Goal: Contribute content: Contribute content

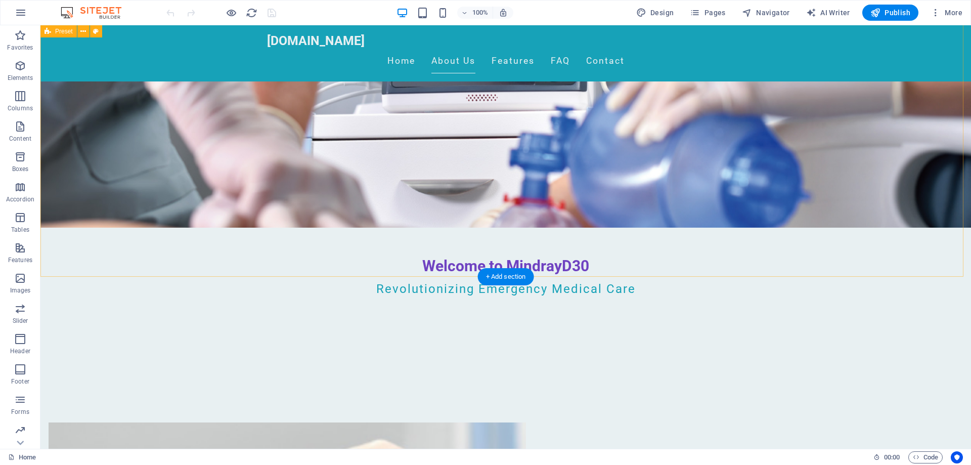
scroll to position [80, 0]
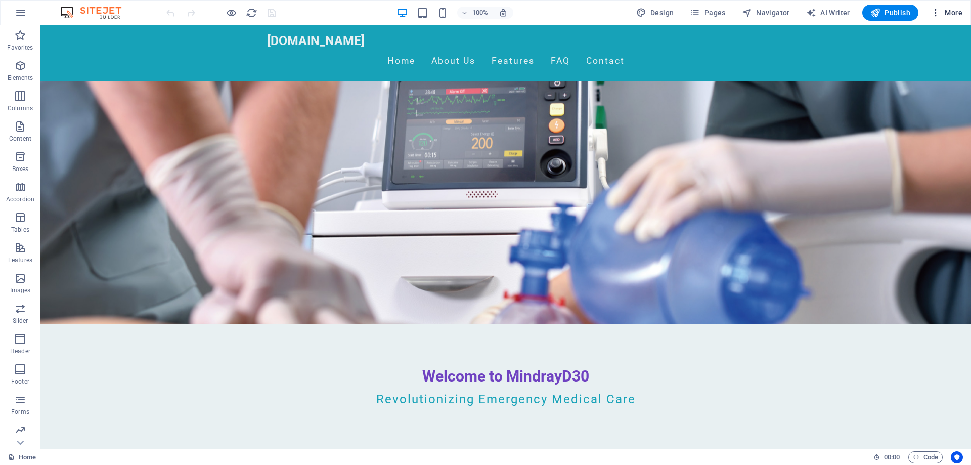
click at [939, 15] on icon "button" at bounding box center [936, 13] width 10 height 10
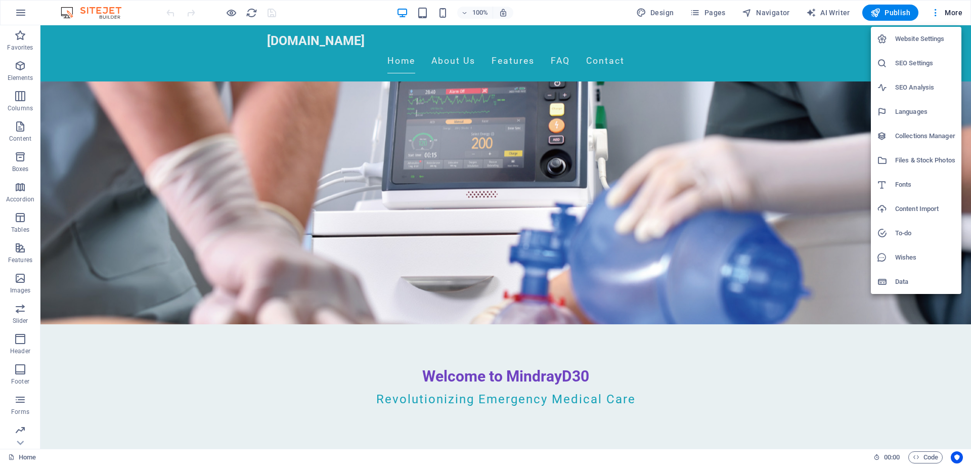
click at [940, 61] on h6 "SEO Settings" at bounding box center [925, 63] width 60 height 12
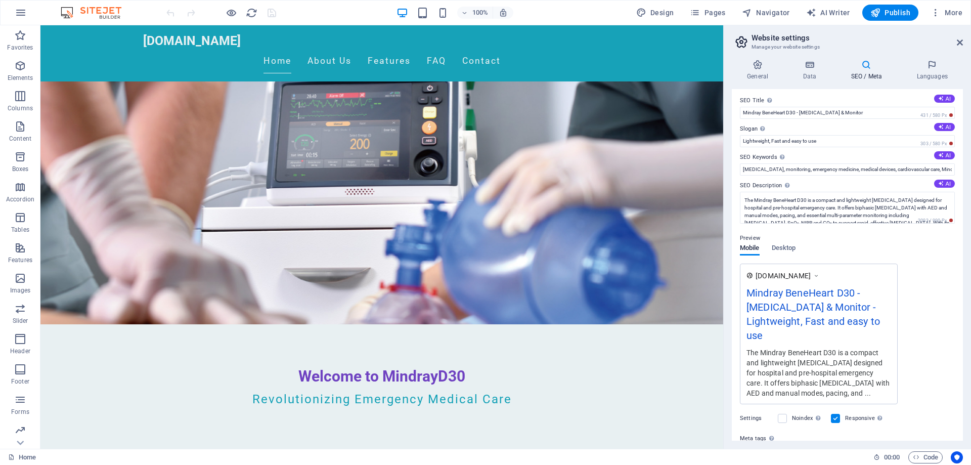
scroll to position [0, 0]
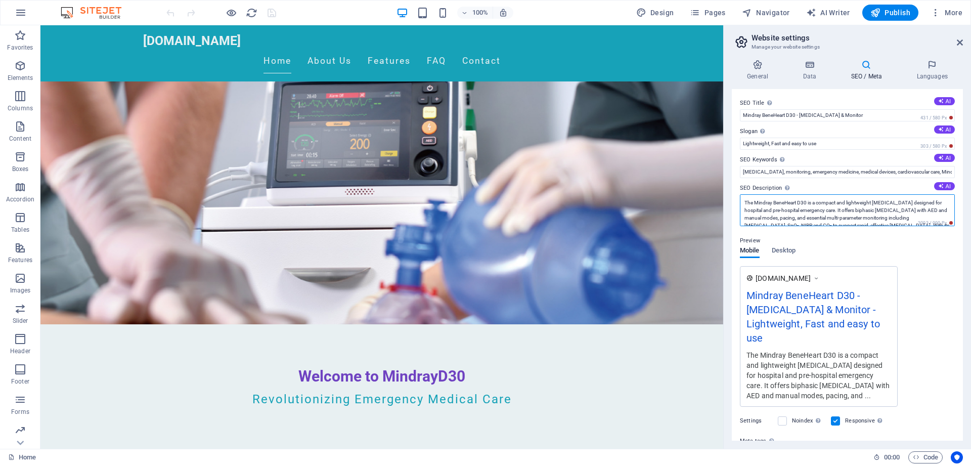
click at [871, 210] on textarea "The Mindray BeneHeart D30 is a compact and lightweight defibrillator designed f…" at bounding box center [847, 210] width 215 height 32
click at [935, 12] on icon "button" at bounding box center [936, 13] width 10 height 10
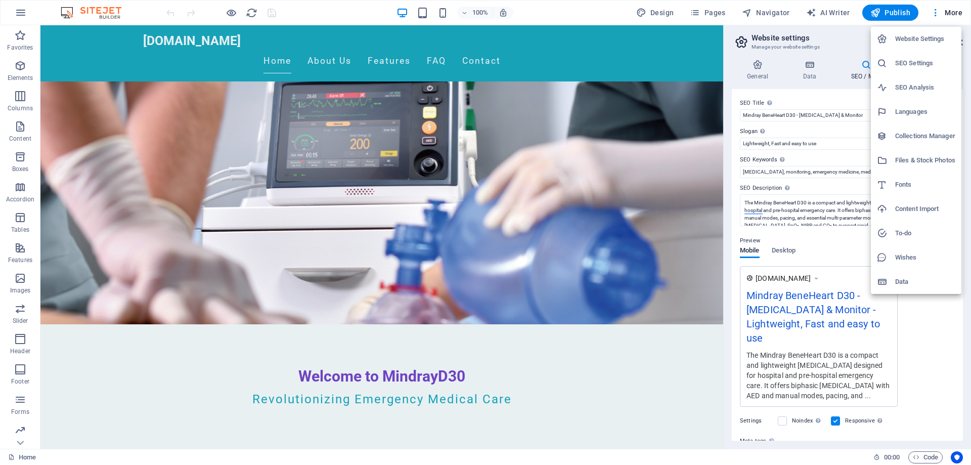
click at [930, 42] on h6 "Website Settings" at bounding box center [925, 39] width 60 height 12
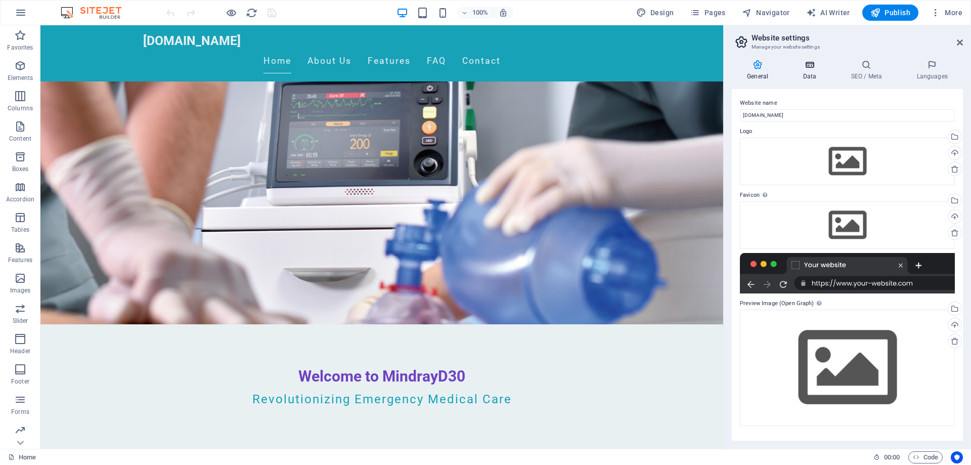
click at [816, 68] on icon at bounding box center [810, 65] width 44 height 10
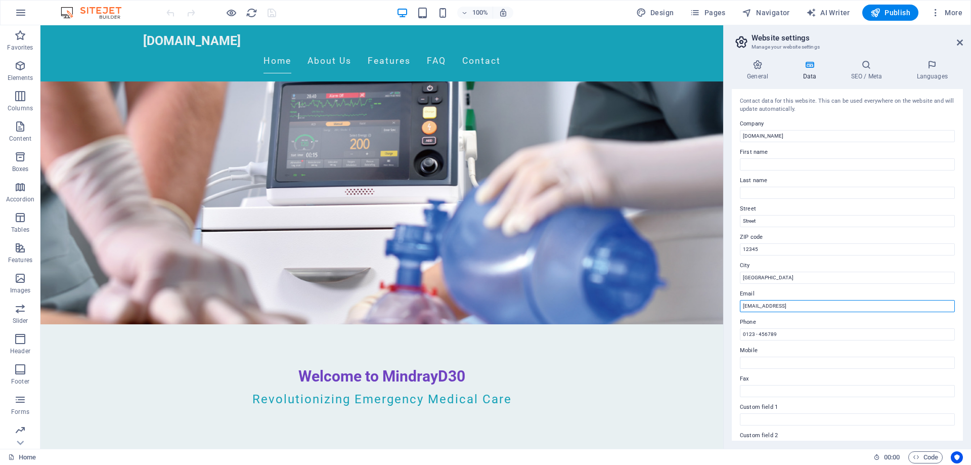
drag, startPoint x: 918, startPoint y: 332, endPoint x: 618, endPoint y: 302, distance: 301.0
type input "sales@mindrayd30.com.au"
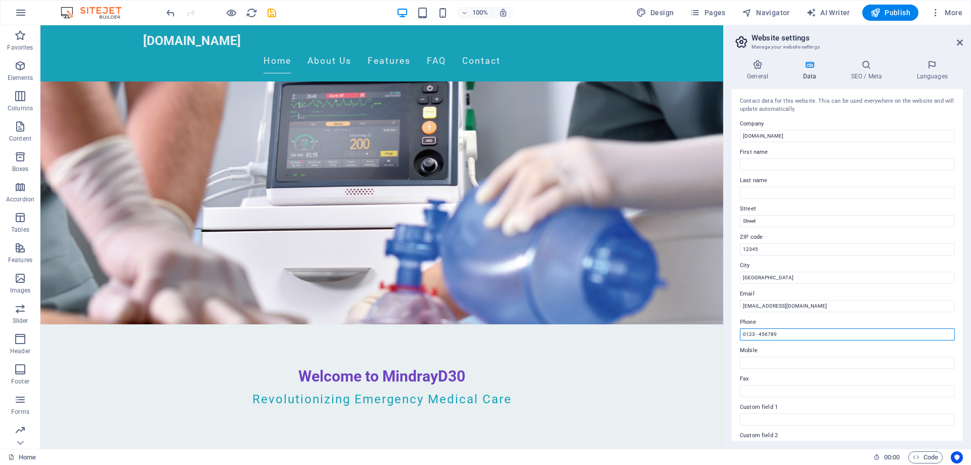
drag, startPoint x: 827, startPoint y: 354, endPoint x: 699, endPoint y: 332, distance: 129.3
type input "0407664554"
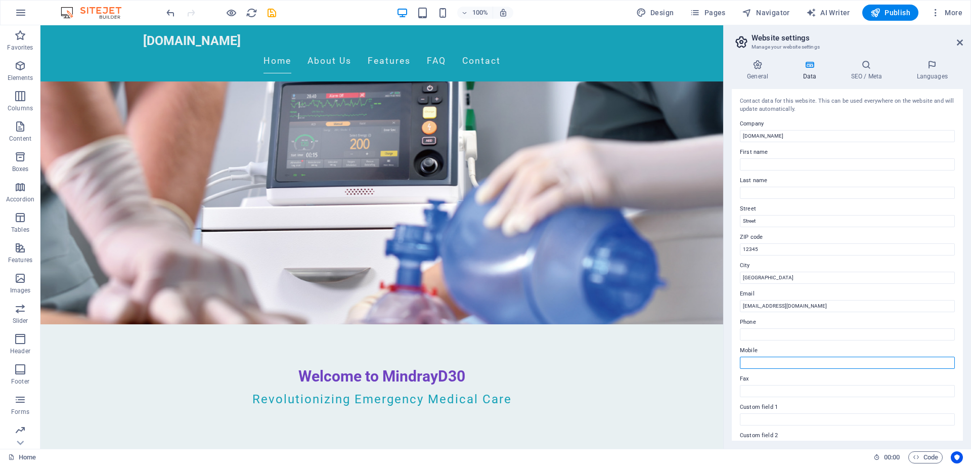
click at [792, 364] on input "Mobile" at bounding box center [847, 363] width 215 height 12
paste input "0407664554"
type input "0407664554"
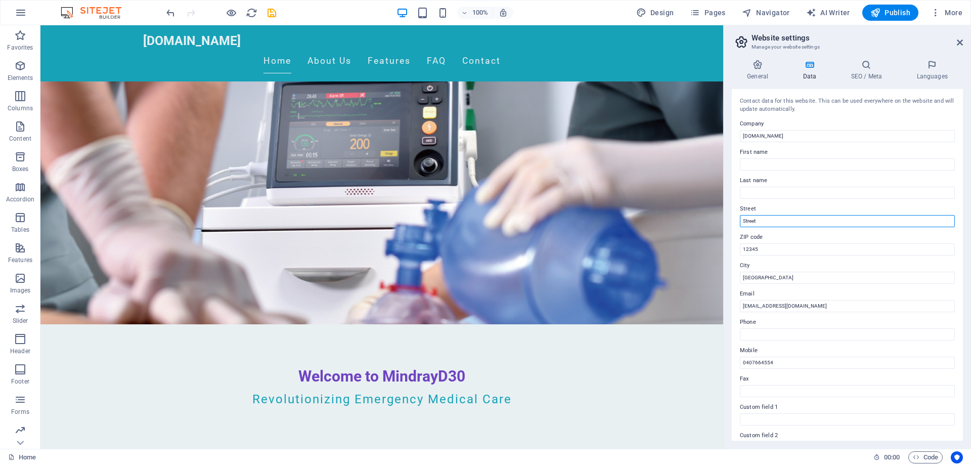
drag, startPoint x: 824, startPoint y: 242, endPoint x: 617, endPoint y: 214, distance: 209.2
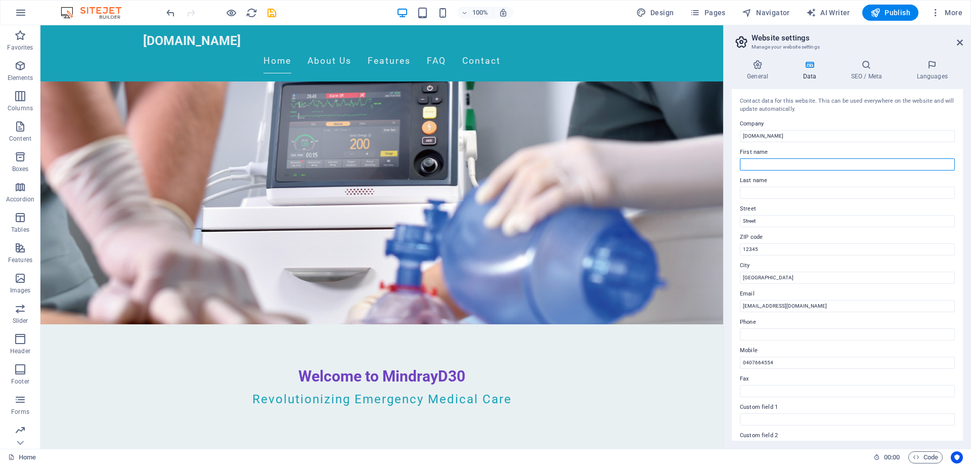
click at [794, 161] on input "First name" at bounding box center [847, 164] width 215 height 12
type input "Phil"
type input "Brumby"
type input "1/192 George St"
drag, startPoint x: 810, startPoint y: 306, endPoint x: 721, endPoint y: 283, distance: 91.9
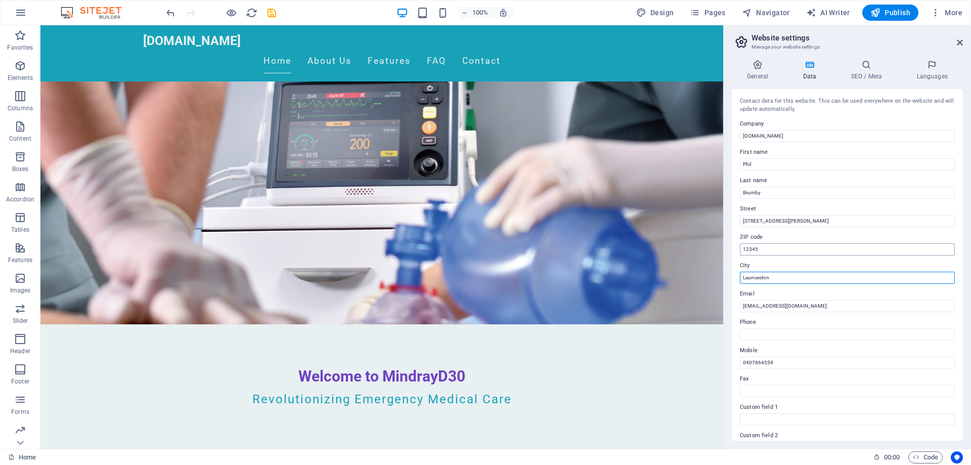
type input "Launceston"
drag, startPoint x: 816, startPoint y: 275, endPoint x: 660, endPoint y: 241, distance: 159.4
type input "7250"
click at [806, 222] on input "1/192 George St" at bounding box center [847, 221] width 215 height 12
click at [276, 14] on icon "save" at bounding box center [272, 13] width 12 height 12
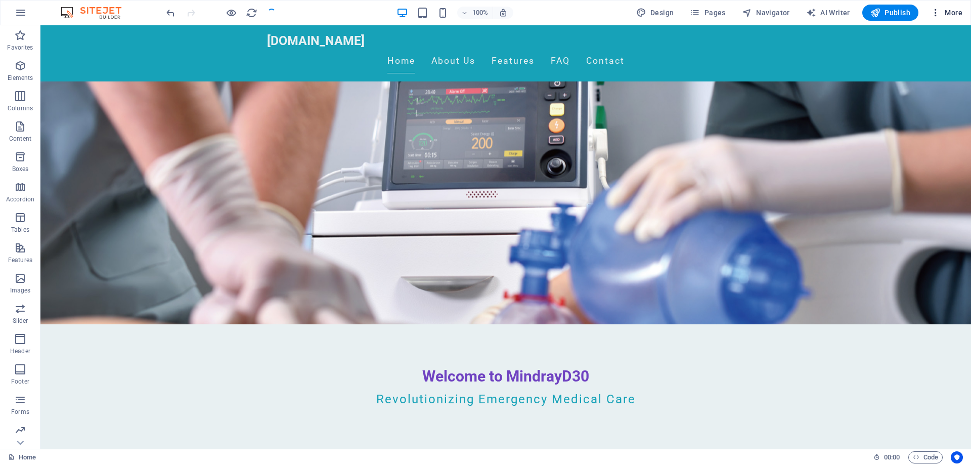
click at [942, 12] on span "More" at bounding box center [947, 13] width 32 height 10
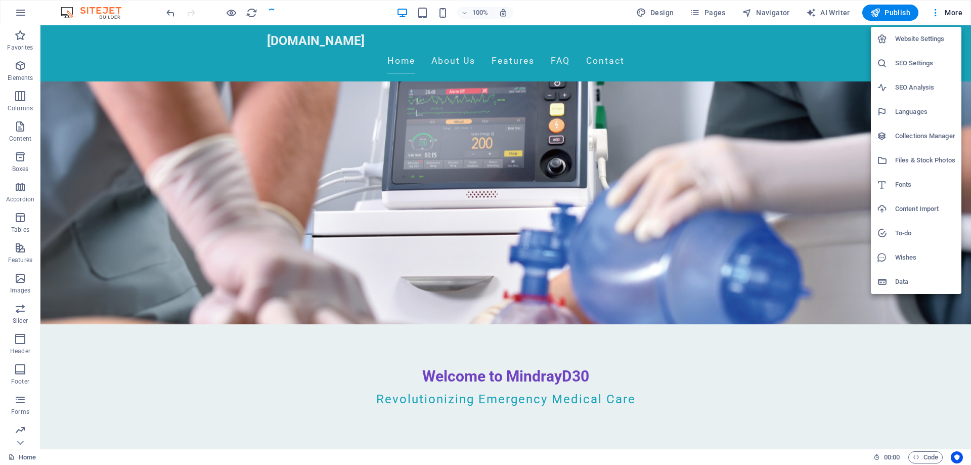
click at [920, 44] on h6 "Website Settings" at bounding box center [925, 39] width 60 height 12
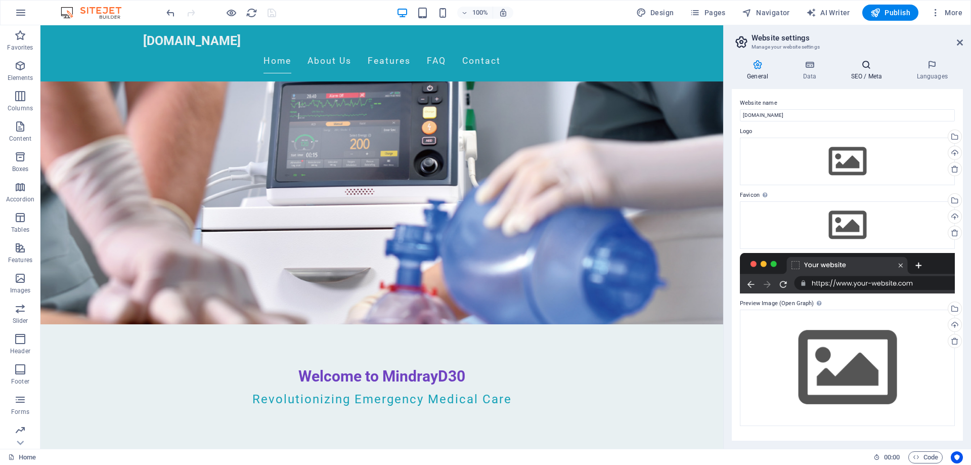
click at [882, 65] on icon at bounding box center [867, 65] width 62 height 10
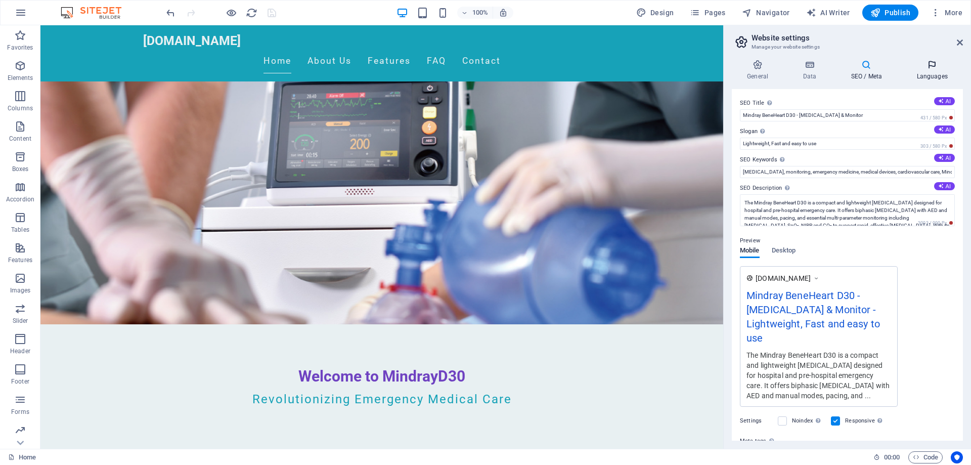
click at [925, 75] on h4 "Languages" at bounding box center [932, 70] width 62 height 21
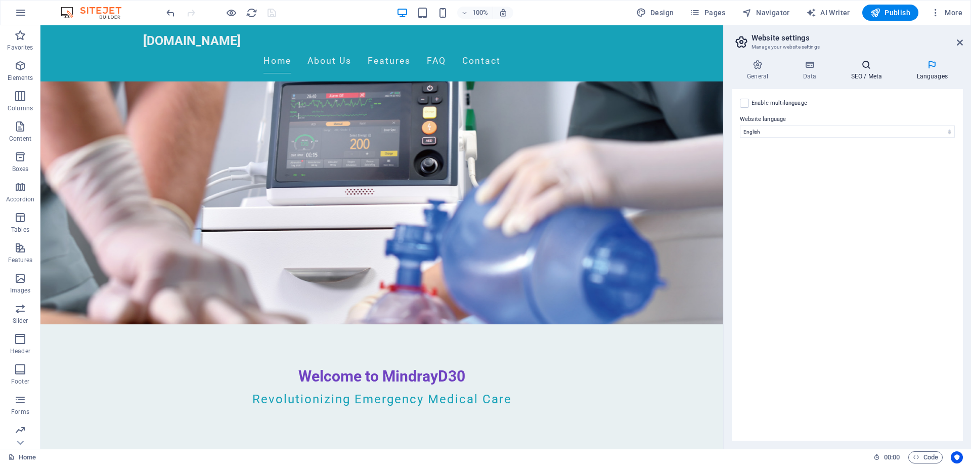
click at [862, 79] on h4 "SEO / Meta" at bounding box center [869, 70] width 66 height 21
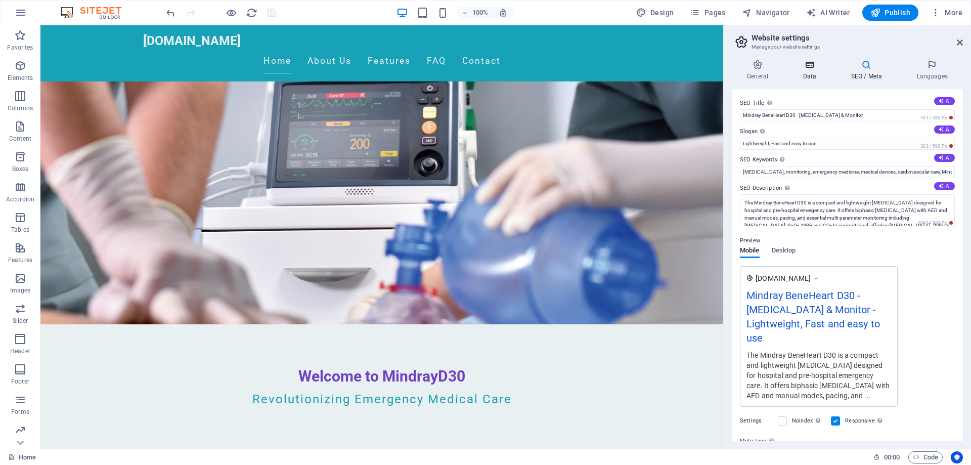
click at [822, 71] on h4 "Data" at bounding box center [812, 70] width 48 height 21
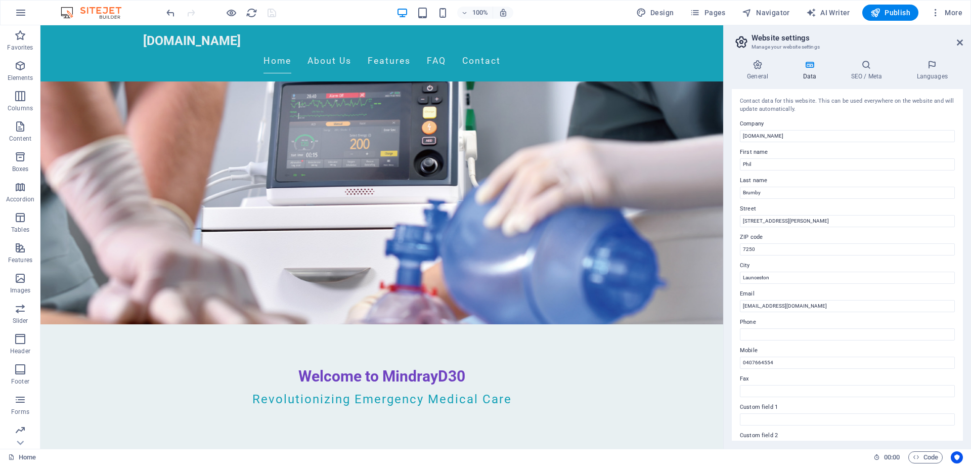
click at [765, 82] on div "General Data SEO / Meta Languages Website name mindrayd30.com.au Logo Drag file…" at bounding box center [847, 250] width 231 height 381
click at [767, 74] on h4 "General" at bounding box center [760, 70] width 56 height 21
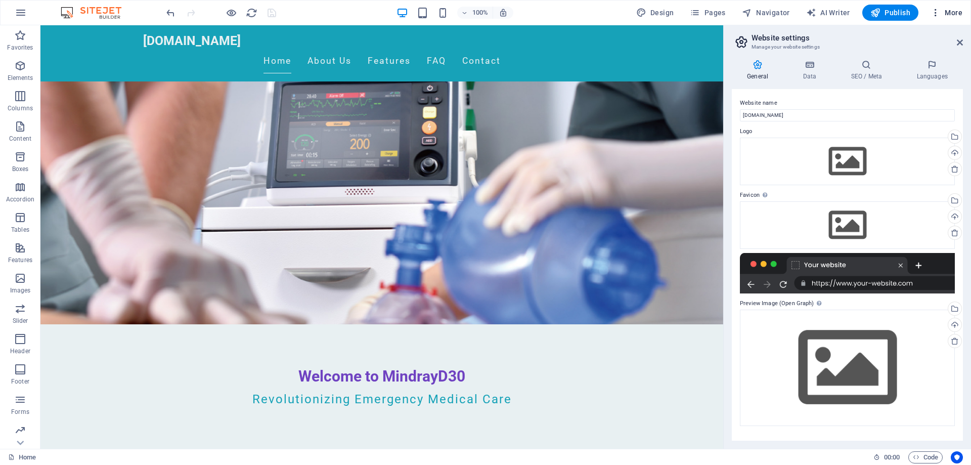
click at [938, 13] on icon "button" at bounding box center [936, 13] width 10 height 10
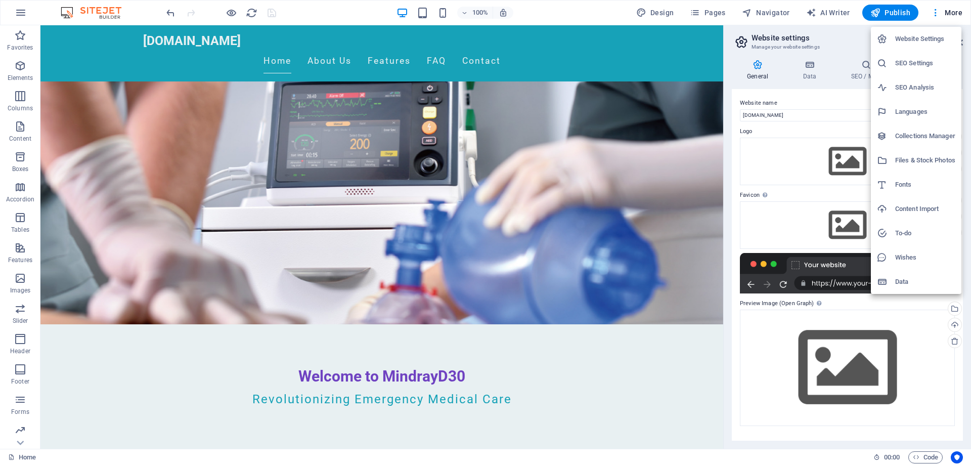
click at [919, 58] on h6 "SEO Settings" at bounding box center [925, 63] width 60 height 12
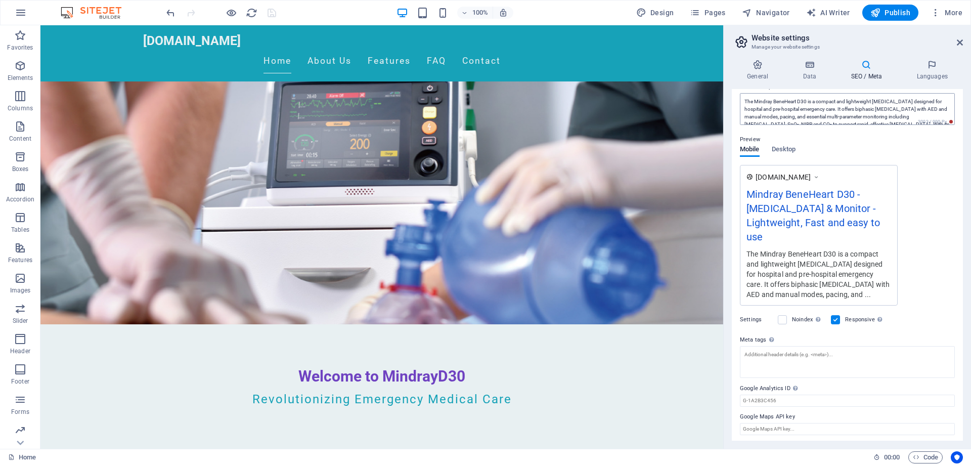
scroll to position [23, 0]
click at [938, 6] on button "More" at bounding box center [947, 13] width 40 height 16
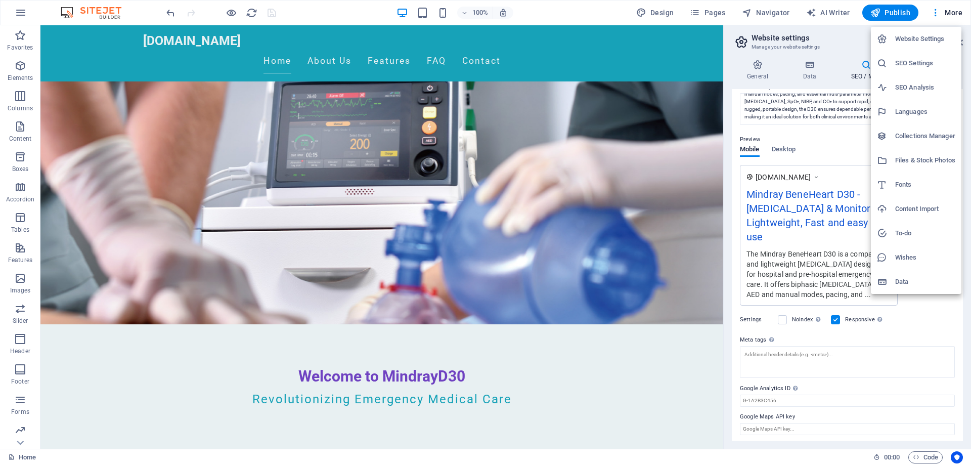
click at [925, 87] on h6 "SEO Analysis" at bounding box center [925, 87] width 60 height 12
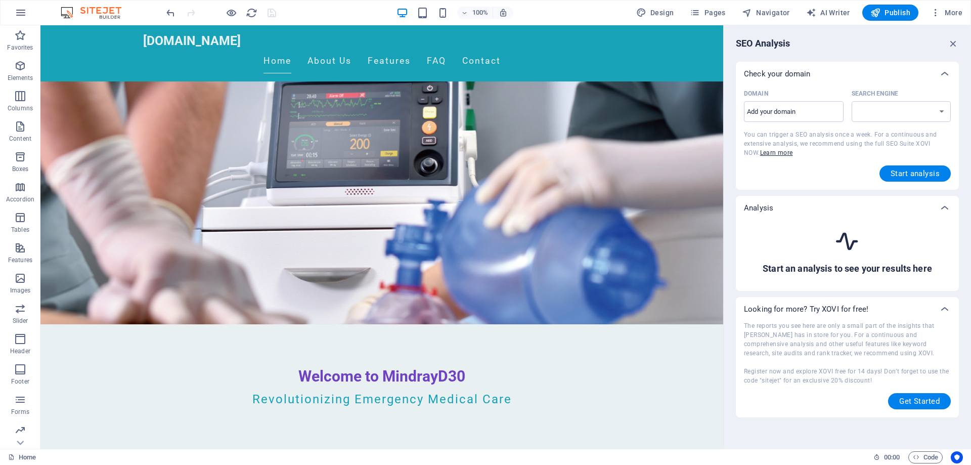
select select "google.com"
click at [941, 7] on button "More" at bounding box center [947, 13] width 40 height 16
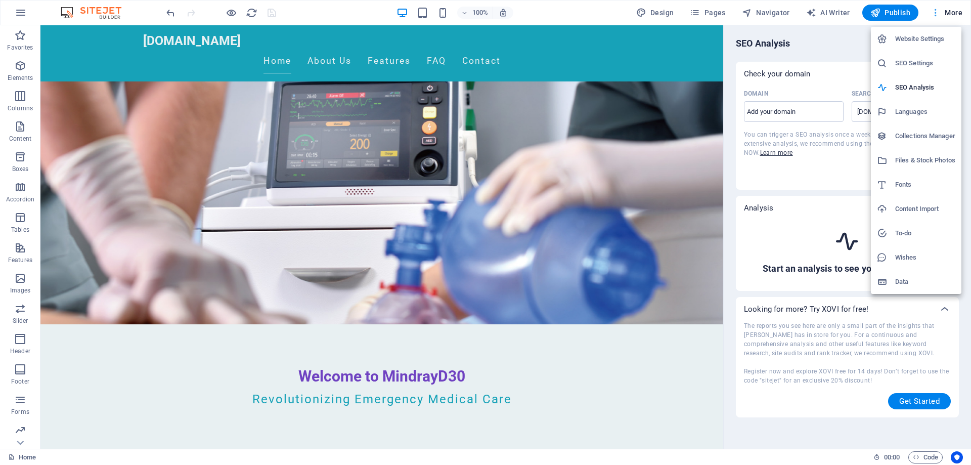
click at [941, 7] on div at bounding box center [485, 232] width 971 height 465
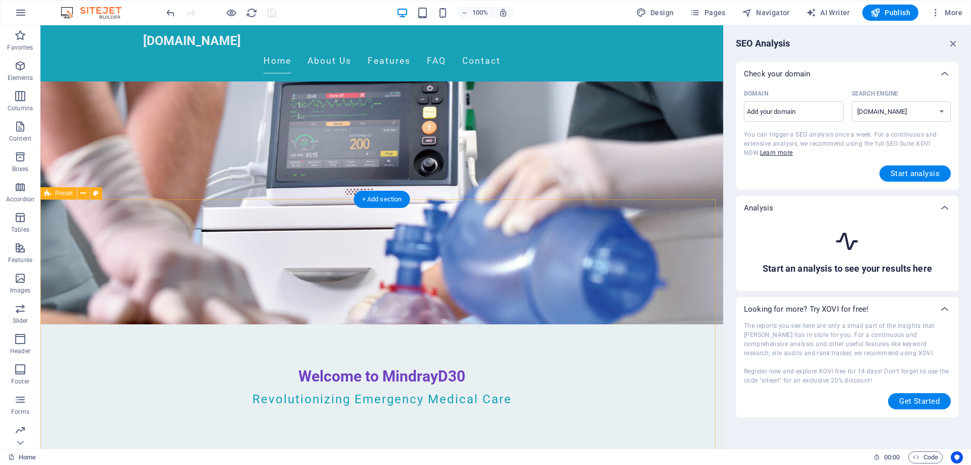
click at [952, 45] on icon "button" at bounding box center [953, 43] width 11 height 11
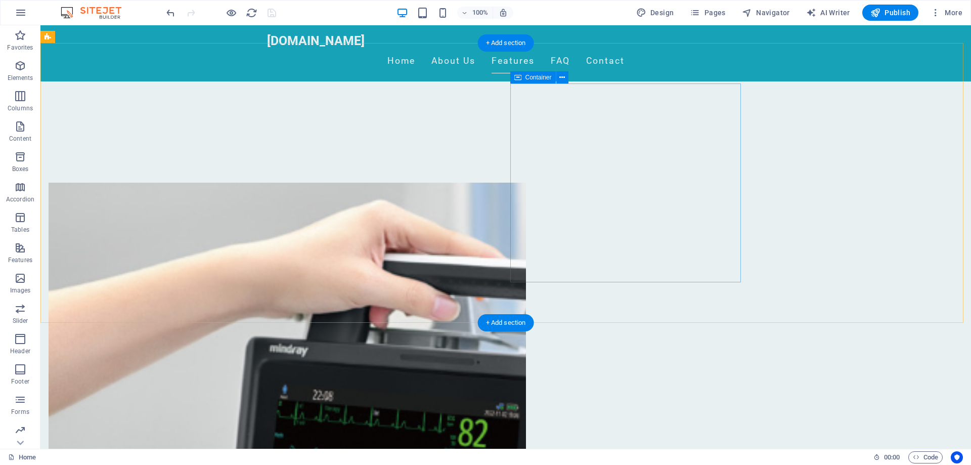
scroll to position [455, 0]
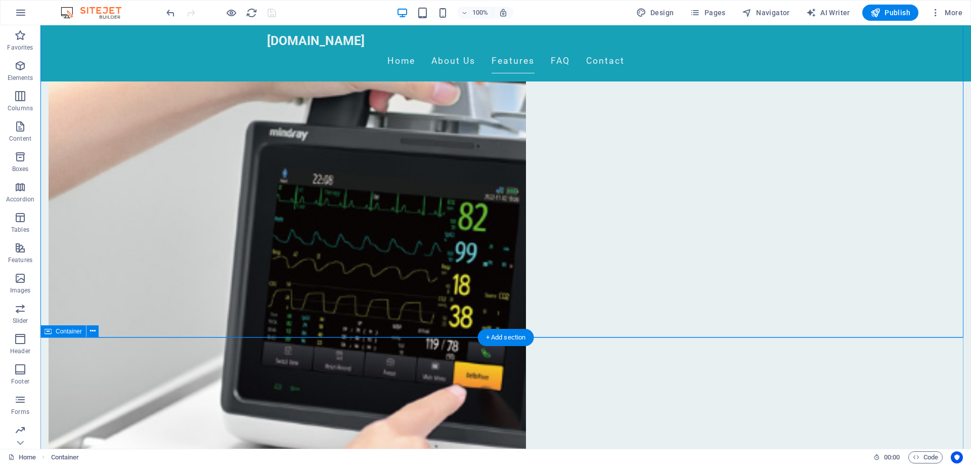
scroll to position [759, 0]
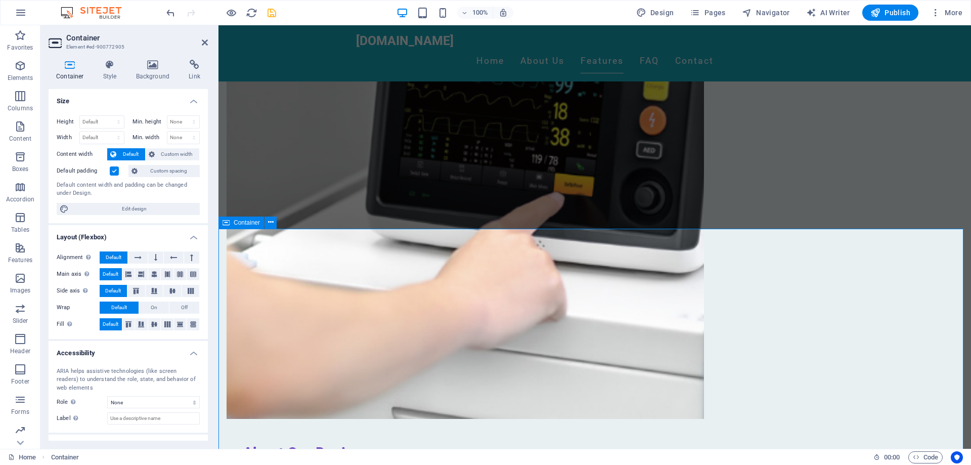
scroll to position [607, 0]
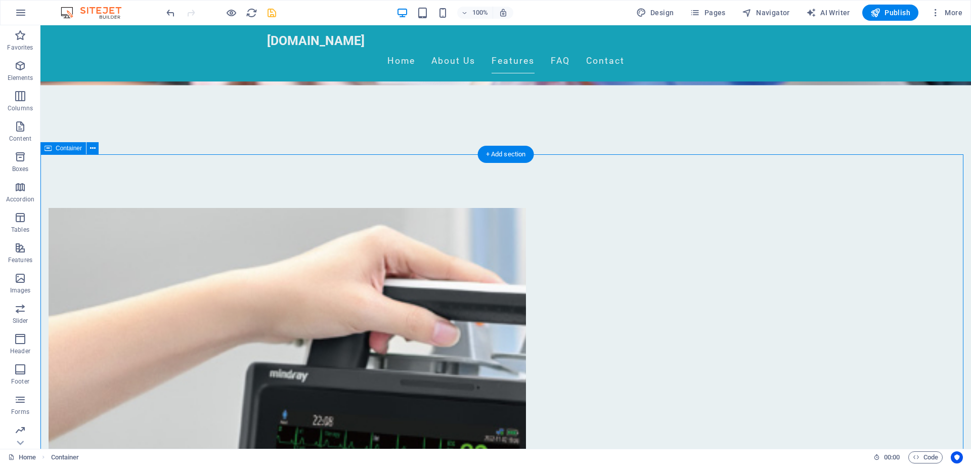
scroll to position [556, 0]
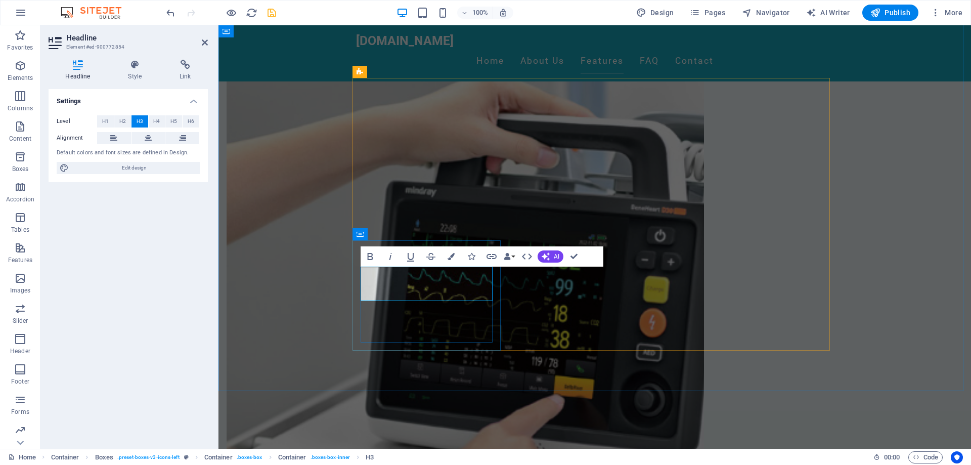
drag, startPoint x: 384, startPoint y: 273, endPoint x: 461, endPoint y: 290, distance: 78.2
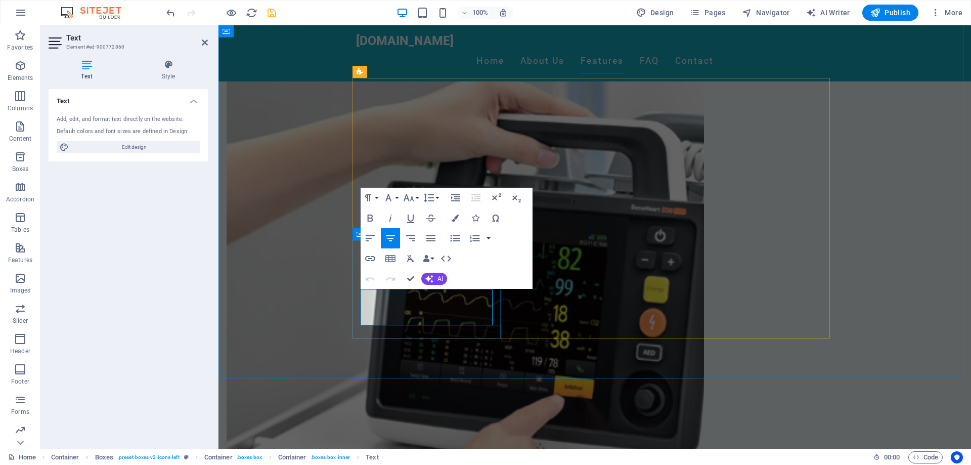
drag, startPoint x: 405, startPoint y: 294, endPoint x: 461, endPoint y: 314, distance: 59.8
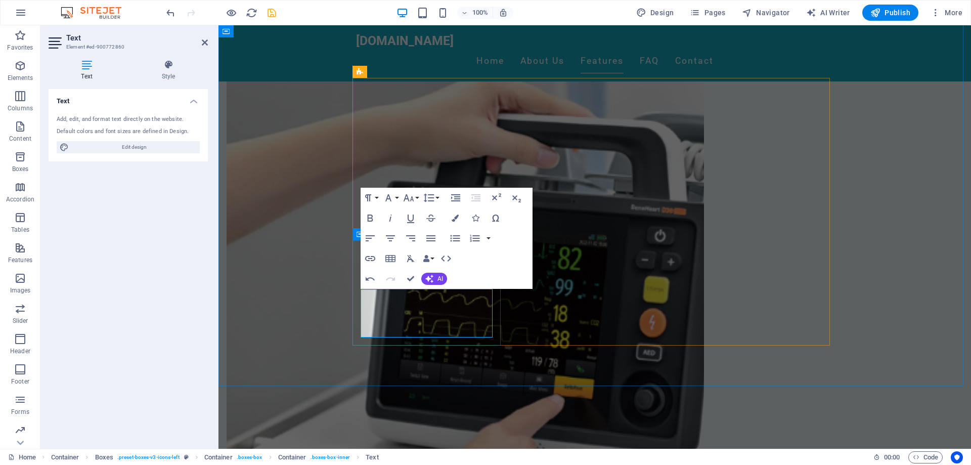
drag, startPoint x: 396, startPoint y: 322, endPoint x: 477, endPoint y: 332, distance: 81.6
drag, startPoint x: 394, startPoint y: 320, endPoint x: 447, endPoint y: 322, distance: 53.1
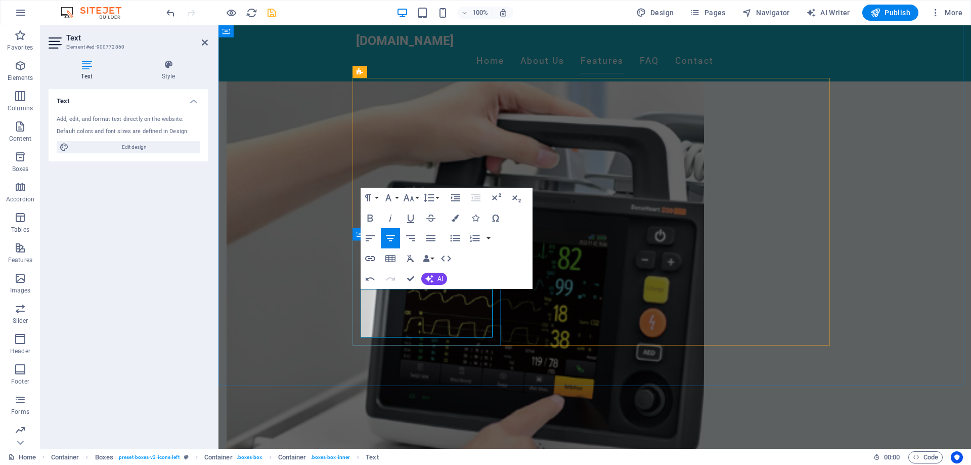
drag, startPoint x: 437, startPoint y: 306, endPoint x: 395, endPoint y: 320, distance: 44.8
drag, startPoint x: 476, startPoint y: 319, endPoint x: 438, endPoint y: 319, distance: 38.4
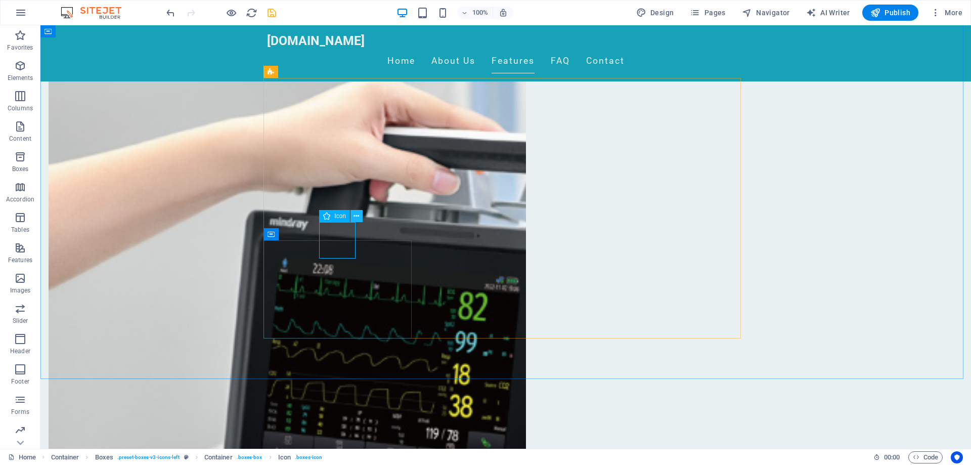
click at [352, 216] on button at bounding box center [357, 216] width 12 height 12
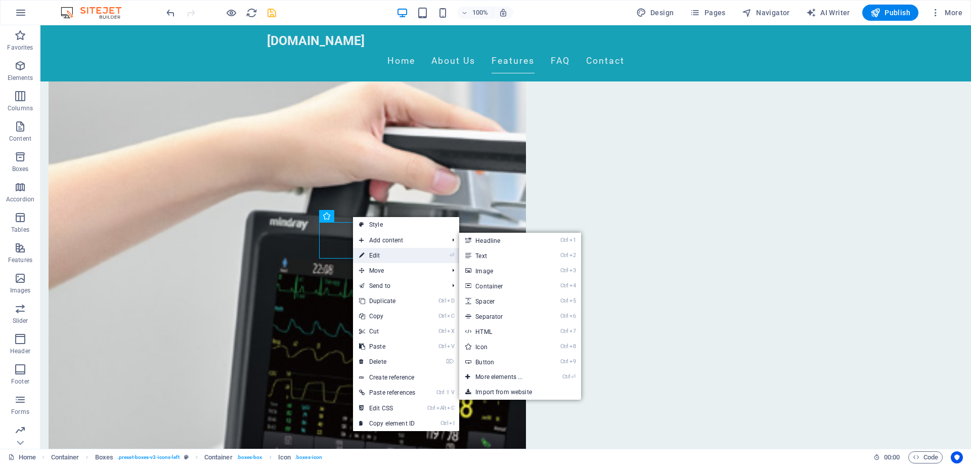
drag, startPoint x: 388, startPoint y: 253, endPoint x: 115, endPoint y: 221, distance: 275.1
click at [388, 253] on link "⏎ Edit" at bounding box center [387, 255] width 68 height 15
select select "xMidYMid"
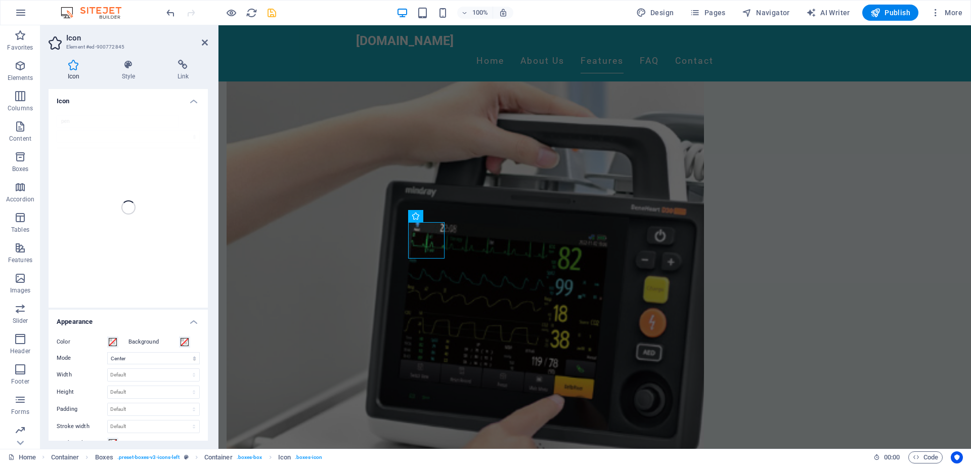
click at [102, 122] on div "pen" at bounding box center [128, 207] width 159 height 200
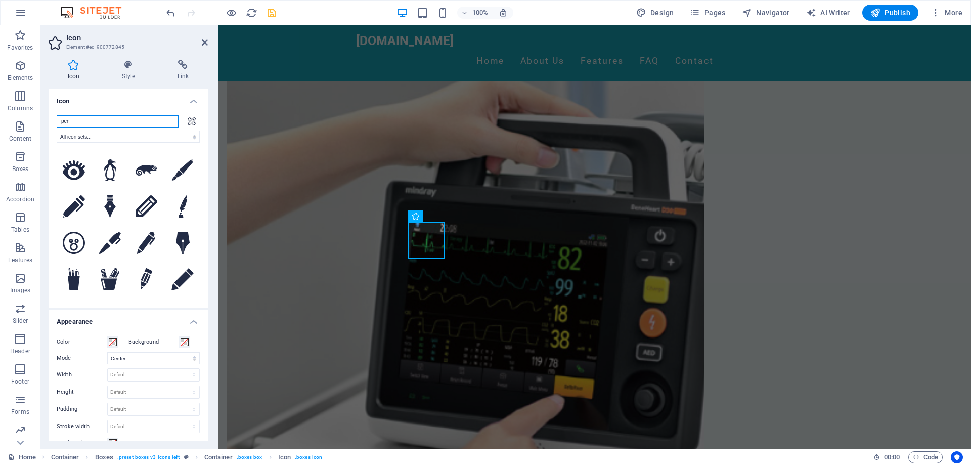
click at [113, 121] on input "pen" at bounding box center [118, 121] width 122 height 12
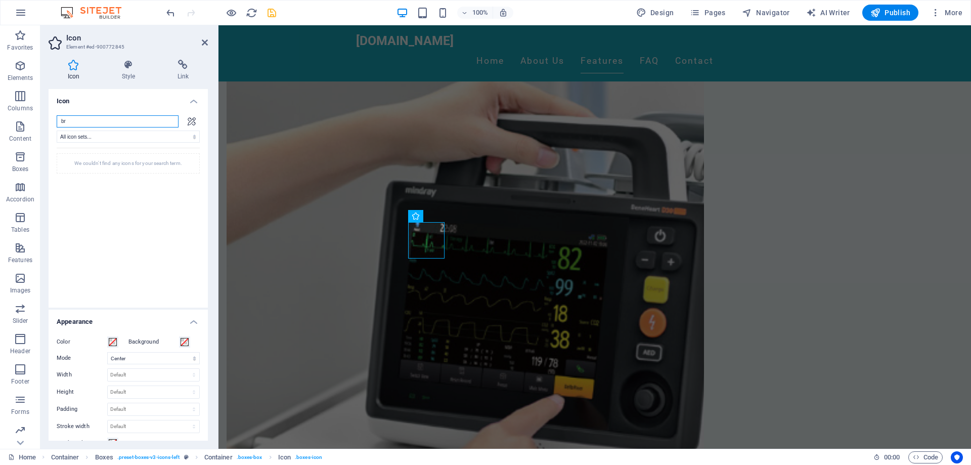
type input "b"
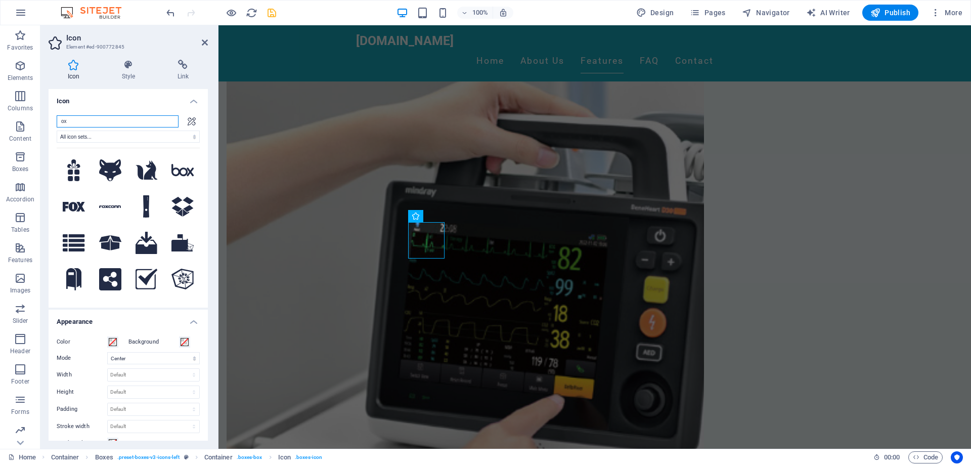
type input "o"
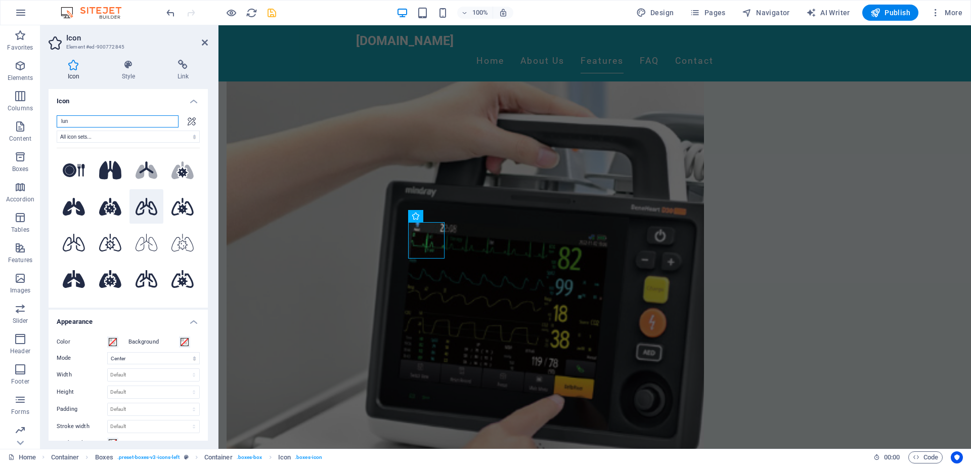
type input "lun"
click at [141, 205] on icon at bounding box center [147, 207] width 22 height 18
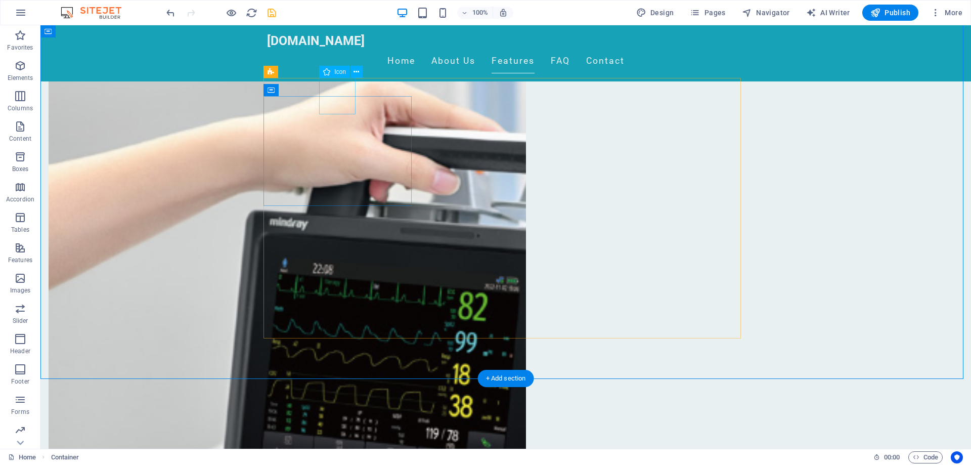
click at [354, 73] on icon at bounding box center [357, 72] width 6 height 11
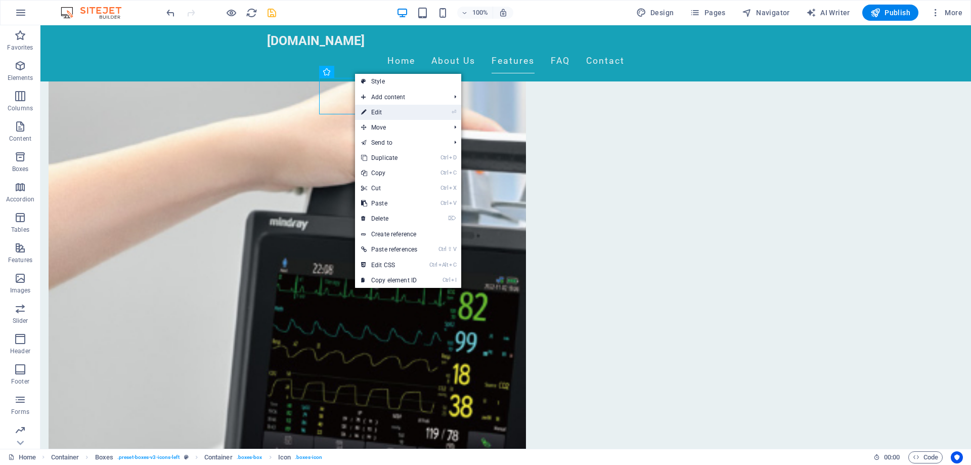
click at [386, 115] on link "⏎ Edit" at bounding box center [389, 112] width 68 height 15
select select "xMidYMid"
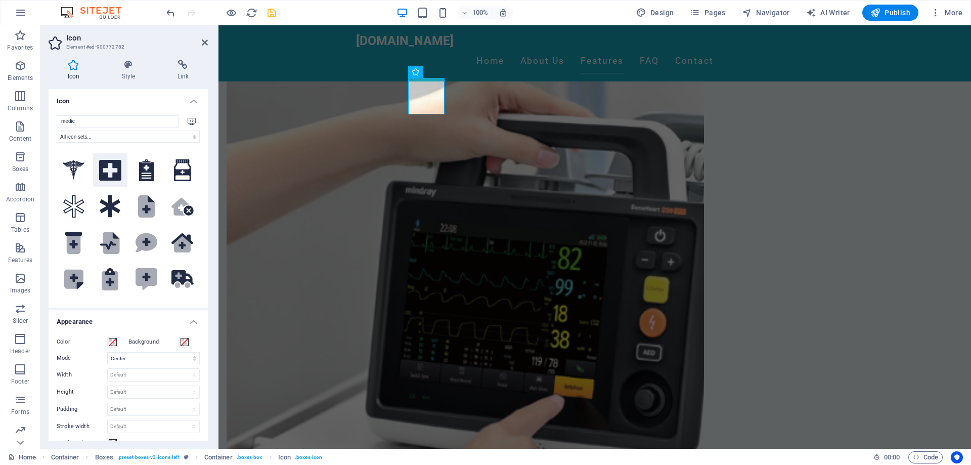
type input "medic"
click at [108, 168] on icon at bounding box center [110, 170] width 22 height 21
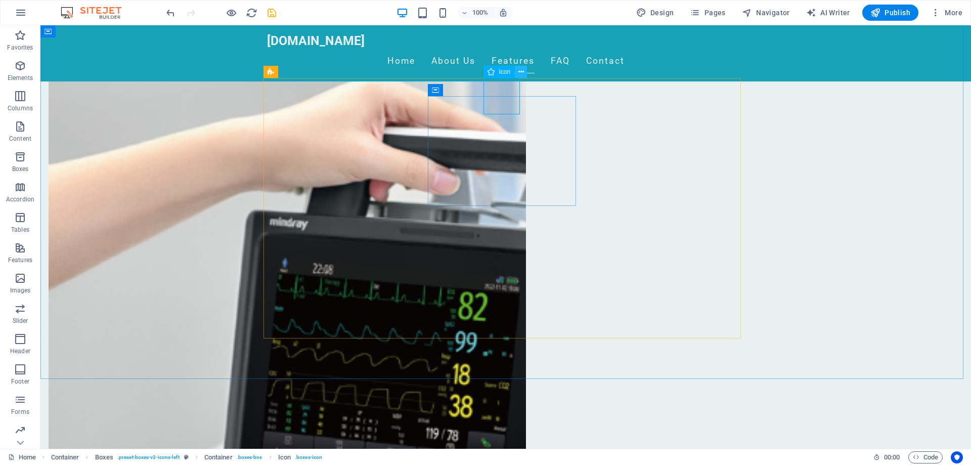
click at [521, 72] on icon at bounding box center [521, 72] width 6 height 11
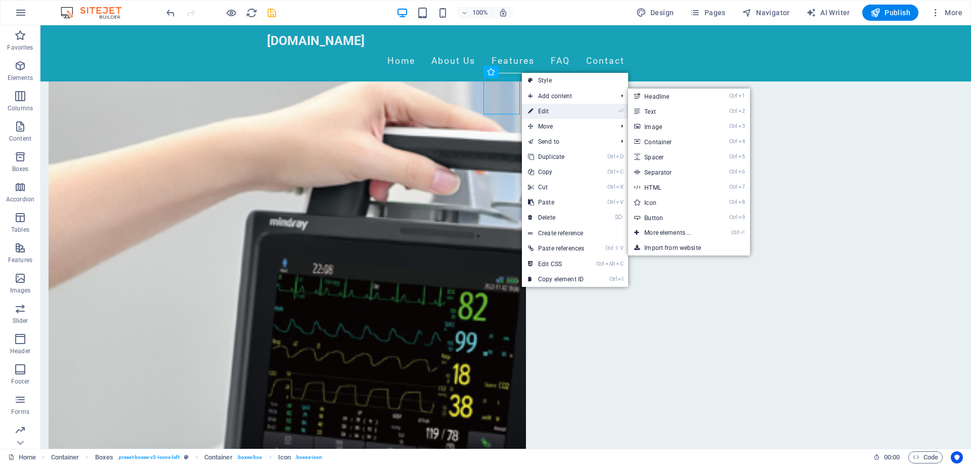
click at [551, 110] on link "⏎ Edit" at bounding box center [556, 111] width 68 height 15
select select "xMidYMid"
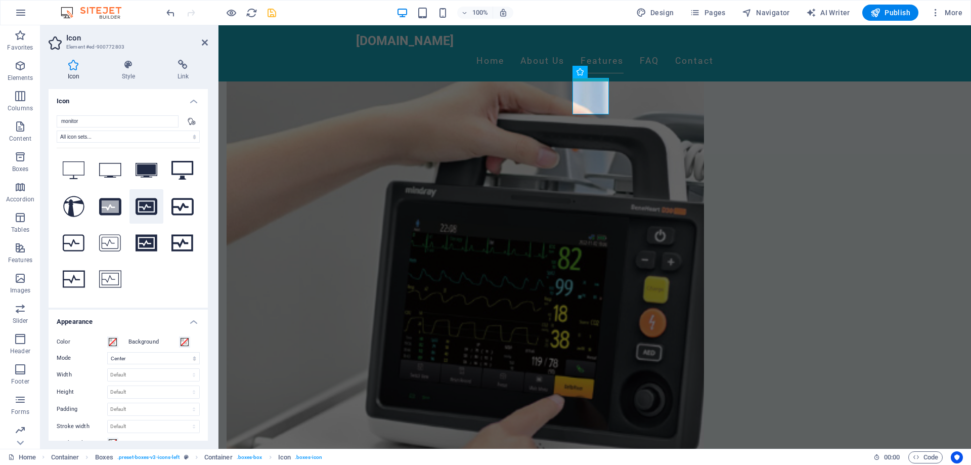
type input "monitor"
click at [143, 214] on icon at bounding box center [147, 206] width 22 height 17
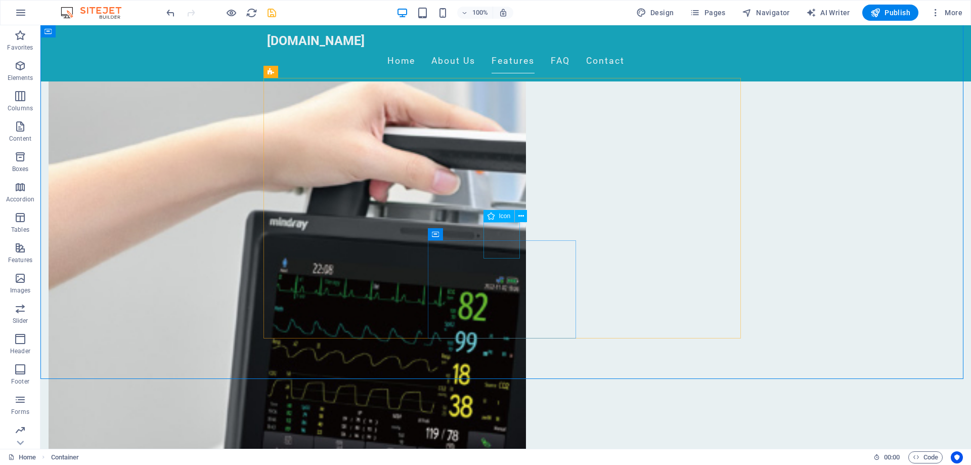
click at [505, 217] on span "Icon" at bounding box center [505, 216] width 12 height 6
click at [518, 218] on icon at bounding box center [521, 216] width 6 height 11
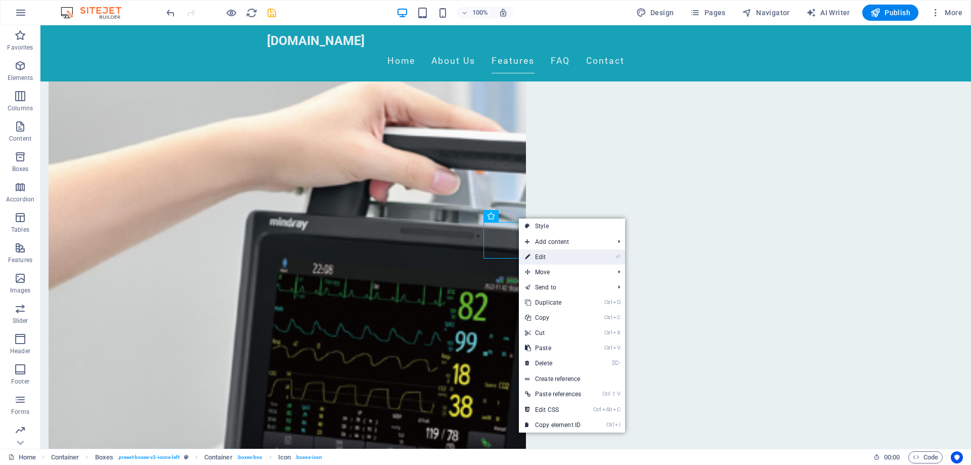
drag, startPoint x: 556, startPoint y: 256, endPoint x: 308, endPoint y: 228, distance: 250.0
click at [556, 256] on link "⏎ Edit" at bounding box center [553, 256] width 68 height 15
select select "xMidYMid"
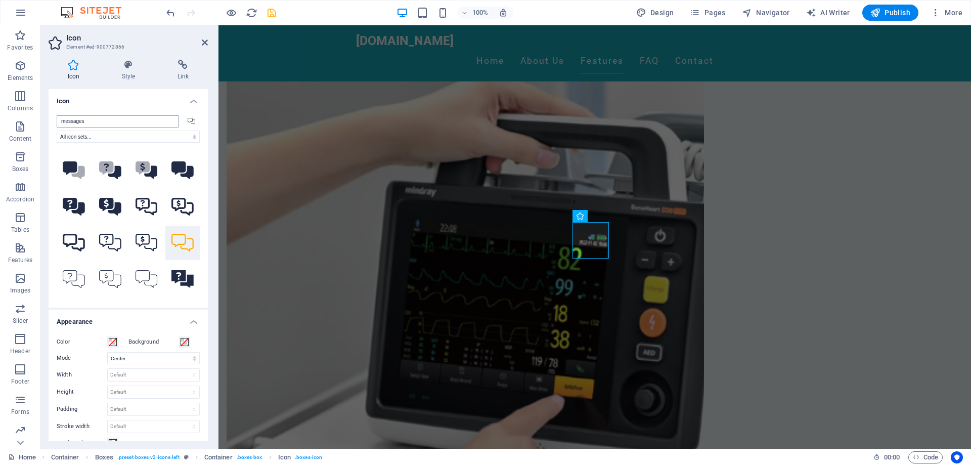
click at [116, 123] on input "messages" at bounding box center [118, 121] width 122 height 12
drag, startPoint x: 116, startPoint y: 123, endPoint x: 23, endPoint y: 122, distance: 92.6
click at [23, 122] on section "Favorites Elements Columns Content Boxes Accordion Tables Features Images Slide…" at bounding box center [485, 236] width 971 height 423
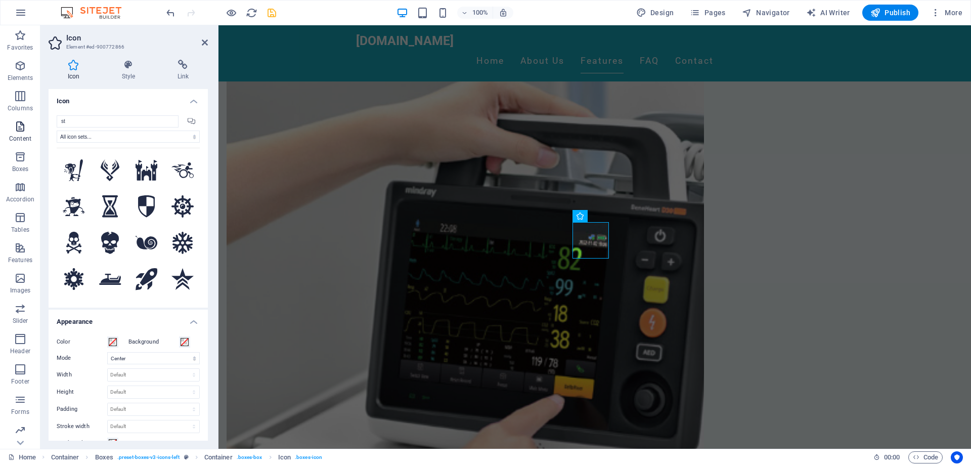
type input "sta"
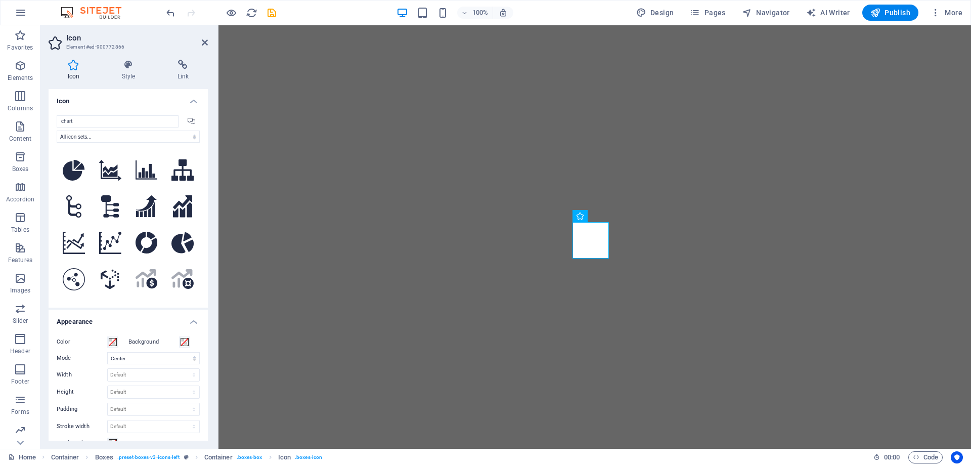
select select "xMidYMid"
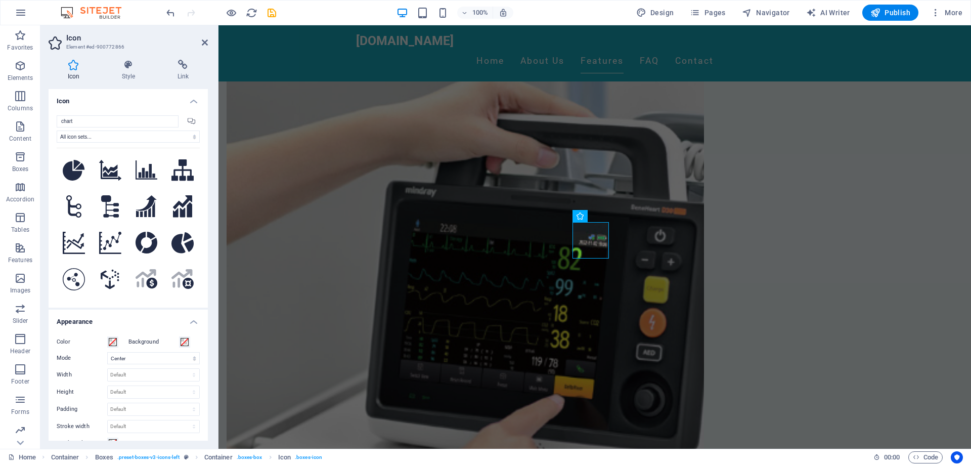
scroll to position [101, 0]
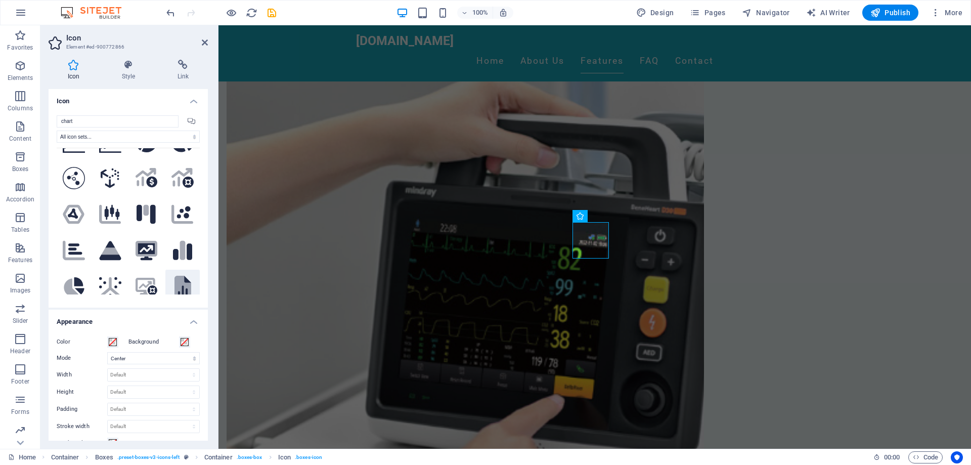
drag, startPoint x: 0, startPoint y: 0, endPoint x: 178, endPoint y: 281, distance: 332.2
click at [178, 281] on icon at bounding box center [183, 287] width 17 height 22
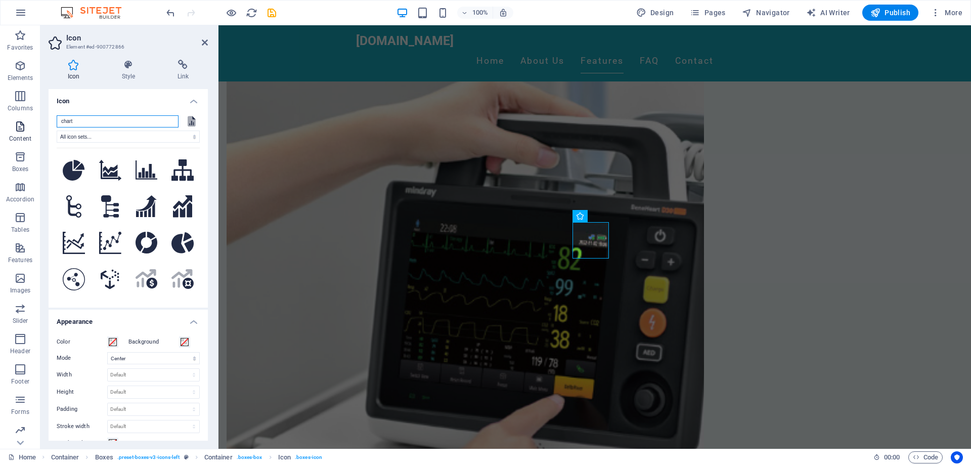
drag, startPoint x: 86, startPoint y: 120, endPoint x: 16, endPoint y: 123, distance: 70.4
click at [14, 123] on section "Favorites Elements Columns Content Boxes Accordion Tables Features Images Slide…" at bounding box center [485, 236] width 971 height 423
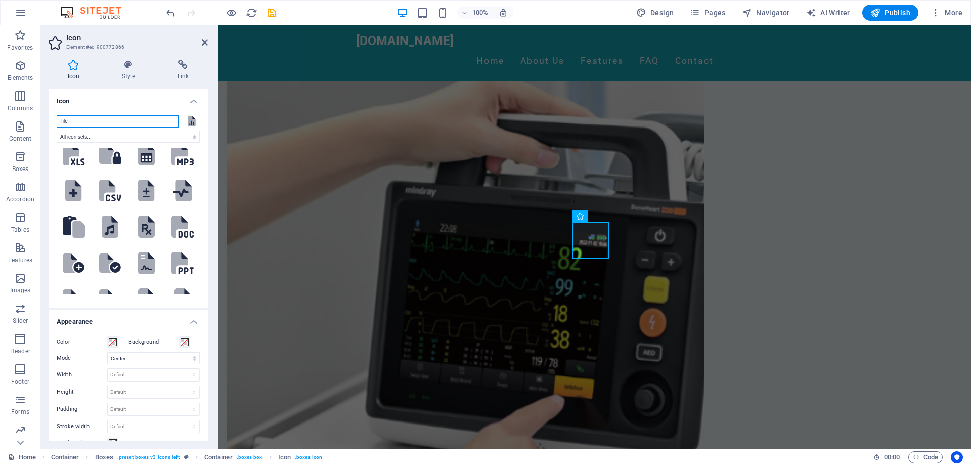
scroll to position [455, 0]
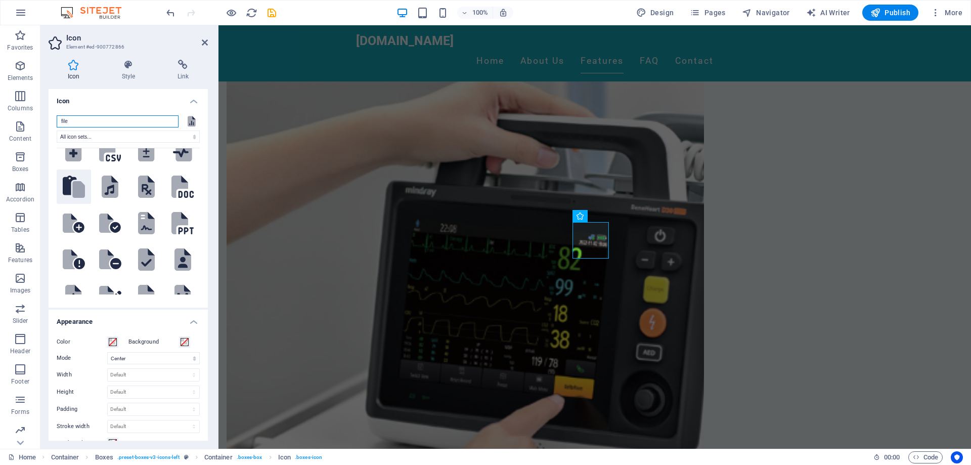
type input "file"
click at [68, 176] on icon at bounding box center [70, 185] width 14 height 19
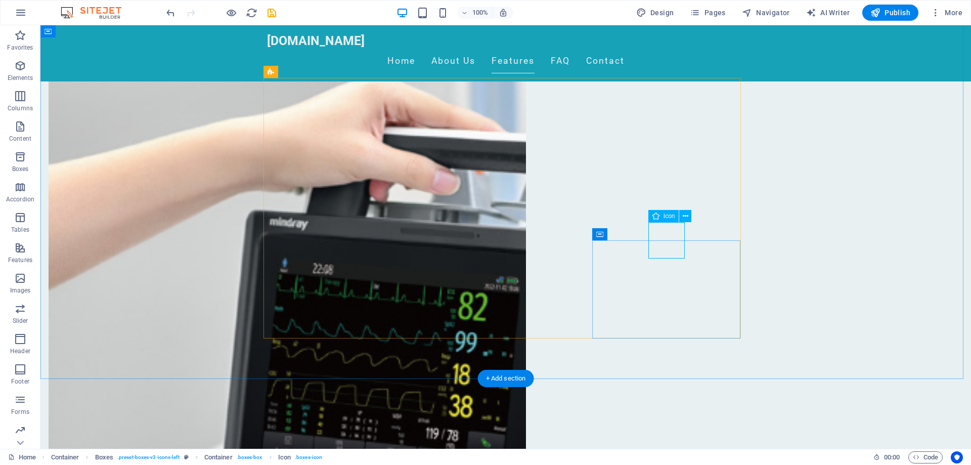
click at [684, 213] on icon at bounding box center [686, 216] width 6 height 11
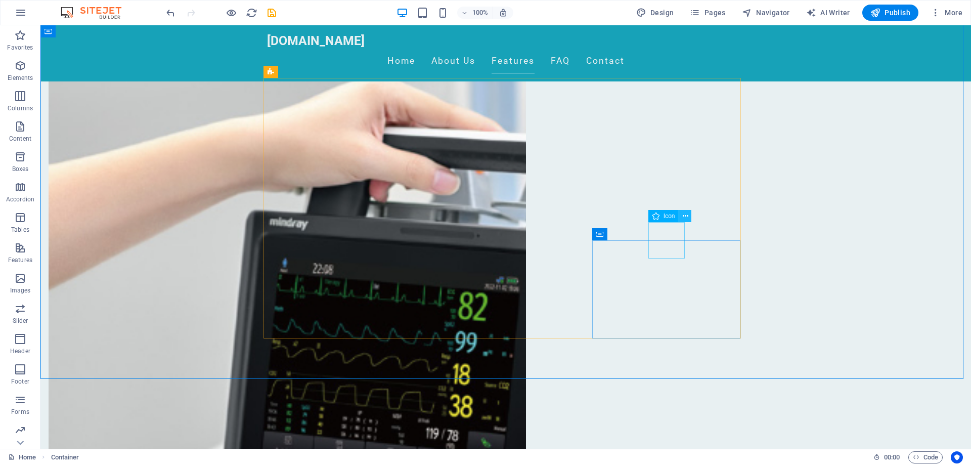
click at [680, 220] on button at bounding box center [685, 216] width 12 height 12
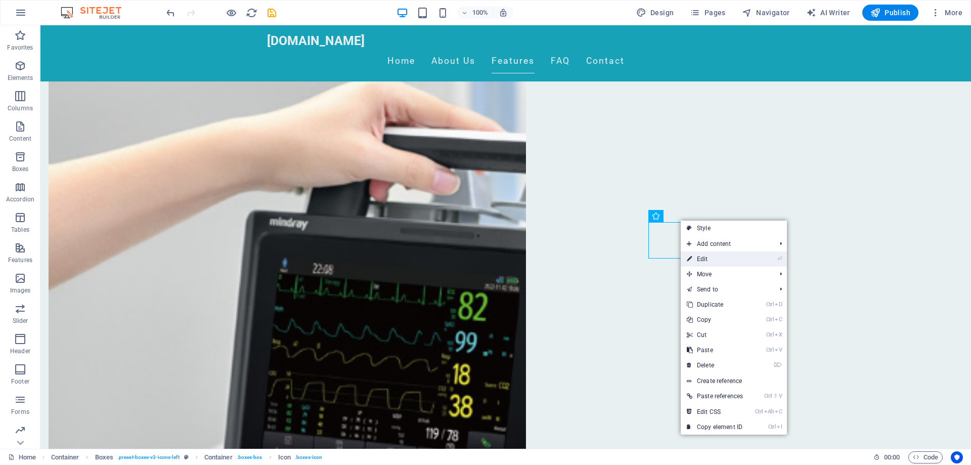
click at [716, 263] on link "⏎ Edit" at bounding box center [715, 258] width 68 height 15
select select "xMidYMid"
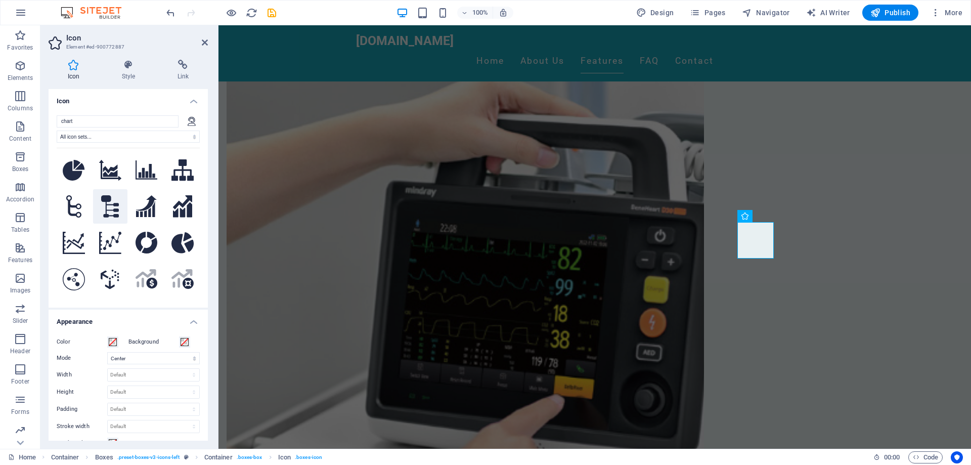
type input "chart"
click at [111, 210] on icon at bounding box center [110, 206] width 18 height 22
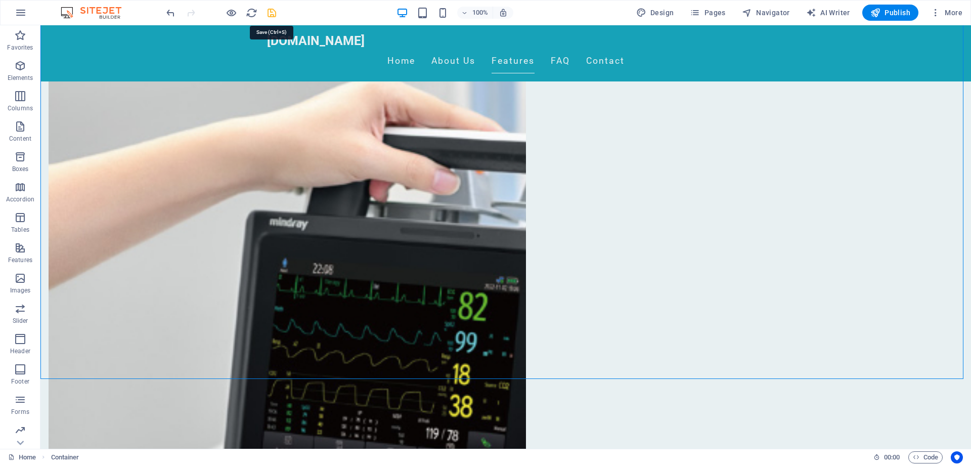
click at [267, 12] on icon "save" at bounding box center [272, 13] width 12 height 12
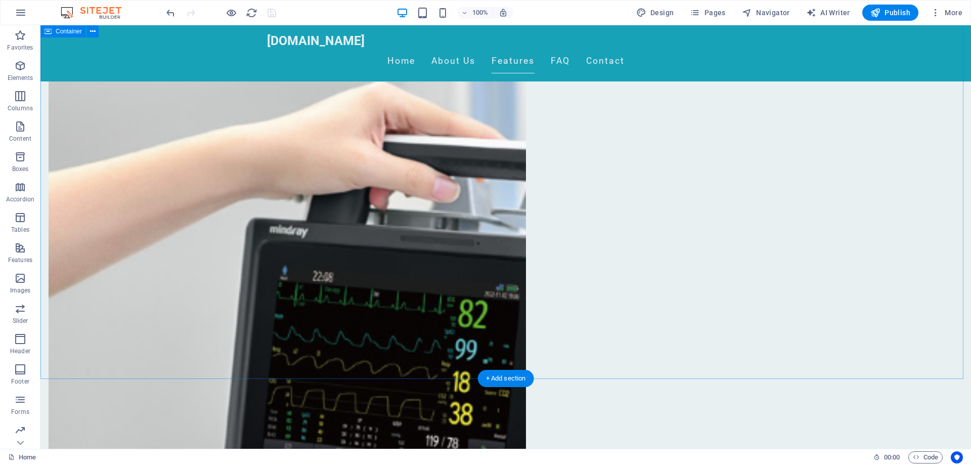
scroll to position [506, 0]
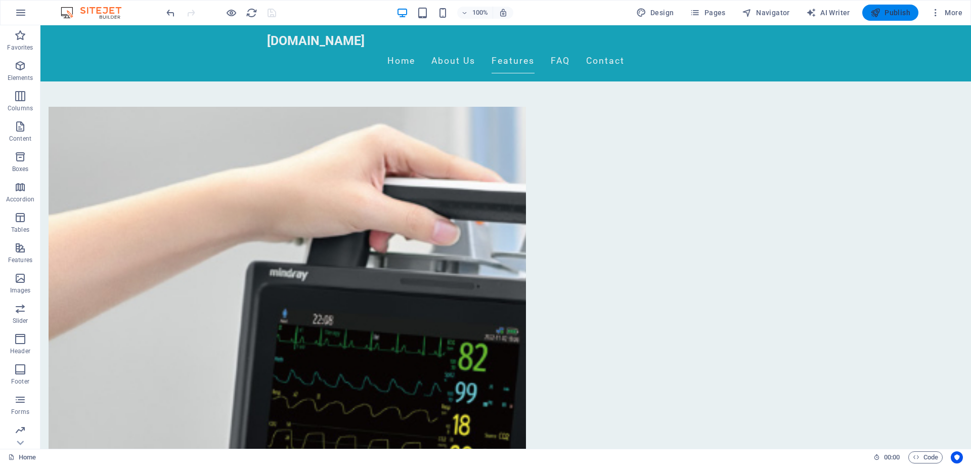
click at [897, 10] on span "Publish" at bounding box center [891, 13] width 40 height 10
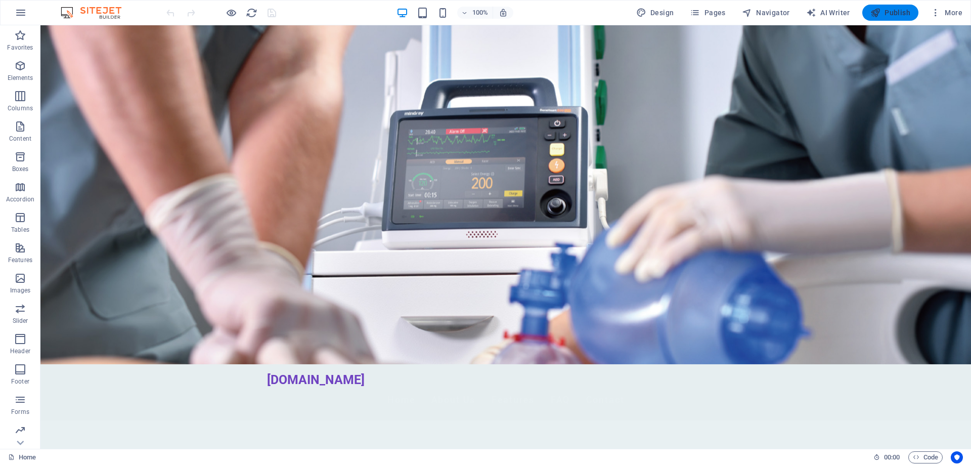
drag, startPoint x: 889, startPoint y: 7, endPoint x: 875, endPoint y: 51, distance: 46.7
click at [889, 7] on button "Publish" at bounding box center [890, 13] width 56 height 16
